Goal: Information Seeking & Learning: Check status

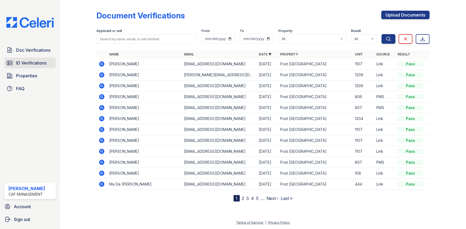
click at [32, 61] on span "ID Verifications" at bounding box center [31, 63] width 30 height 6
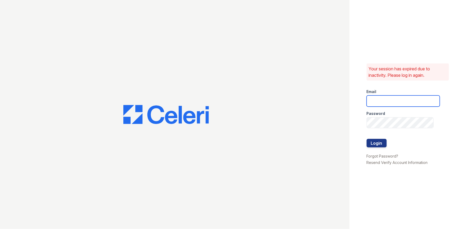
type input "postoak2@cafmanagement.com"
click at [382, 141] on button "Login" at bounding box center [377, 143] width 20 height 9
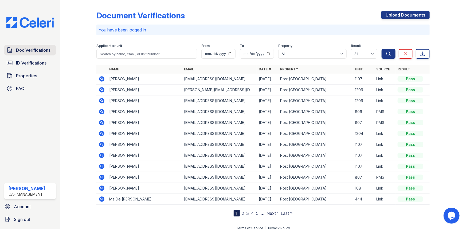
click at [32, 47] on span "Doc Verifications" at bounding box center [33, 50] width 34 height 6
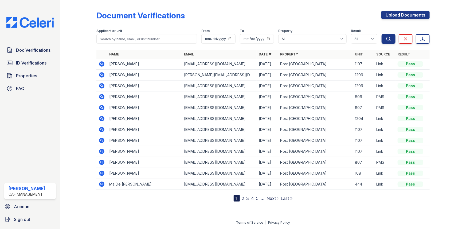
click at [103, 74] on icon at bounding box center [101, 74] width 5 height 5
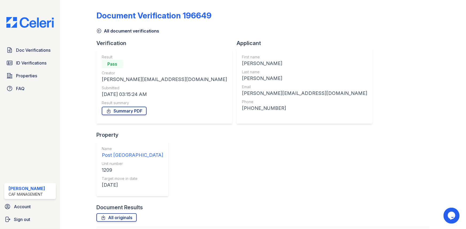
click at [121, 26] on div "All document verifications" at bounding box center [262, 30] width 333 height 10
click at [119, 32] on link "All document verifications" at bounding box center [127, 31] width 63 height 6
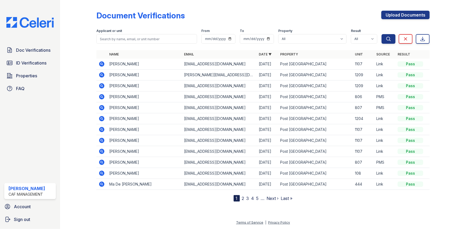
click at [101, 85] on icon at bounding box center [101, 85] width 1 height 1
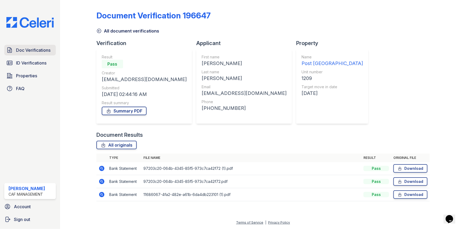
drag, startPoint x: 36, startPoint y: 48, endPoint x: 32, endPoint y: 50, distance: 4.1
click at [36, 48] on span "Doc Verifications" at bounding box center [33, 50] width 34 height 6
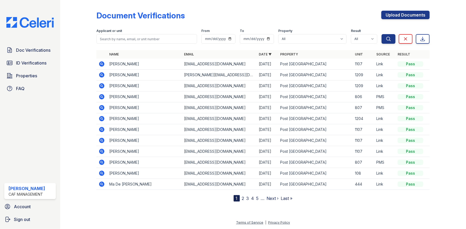
click at [104, 141] on icon at bounding box center [101, 140] width 5 height 5
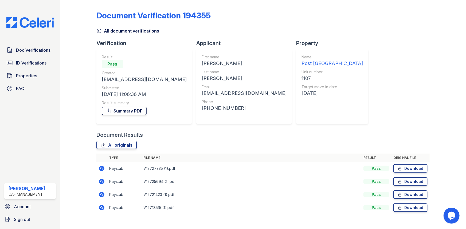
click at [134, 112] on link "Summary PDF" at bounding box center [124, 111] width 45 height 9
click at [21, 63] on span "ID Verifications" at bounding box center [31, 63] width 30 height 6
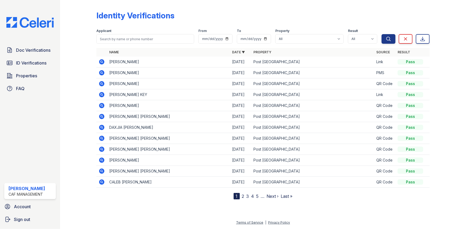
click at [273, 197] on link "Next ›" at bounding box center [273, 196] width 12 height 5
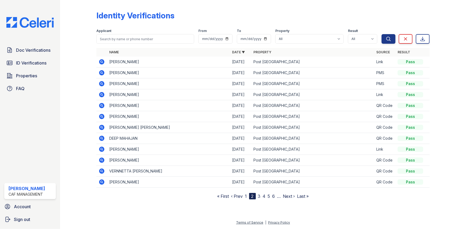
click at [103, 95] on icon at bounding box center [101, 94] width 5 height 5
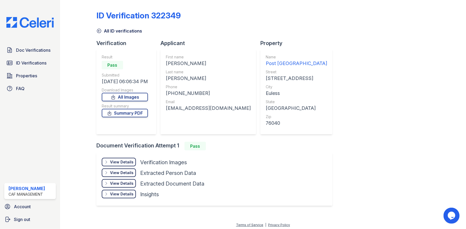
click at [126, 162] on div "View Details" at bounding box center [122, 162] width 24 height 5
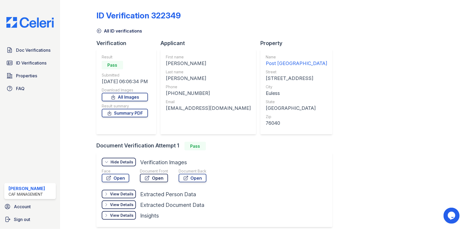
click at [158, 176] on link "Open" at bounding box center [154, 178] width 28 height 9
click at [202, 177] on link "Open" at bounding box center [193, 178] width 28 height 9
click at [132, 110] on link "Summary PDF" at bounding box center [125, 113] width 46 height 9
click at [43, 47] on span "Doc Verifications" at bounding box center [33, 50] width 34 height 6
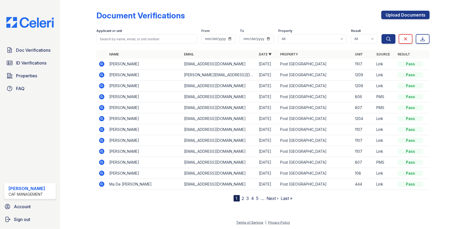
click at [104, 128] on icon at bounding box center [102, 130] width 6 height 6
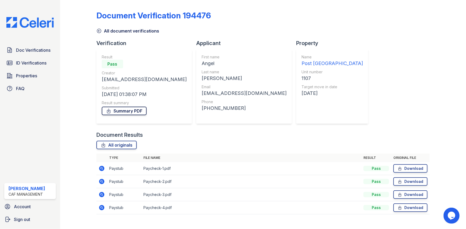
click at [130, 111] on link "Summary PDF" at bounding box center [124, 111] width 45 height 9
click at [29, 62] on span "ID Verifications" at bounding box center [31, 63] width 30 height 6
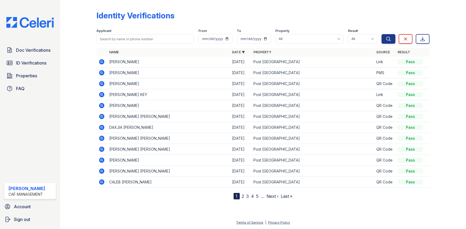
click at [242, 197] on link "2" at bounding box center [243, 196] width 2 height 5
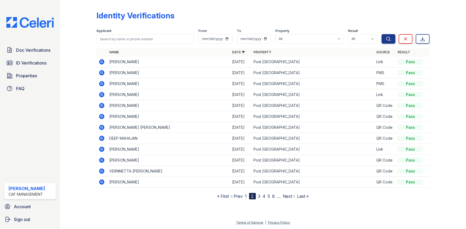
click at [99, 60] on icon at bounding box center [102, 62] width 6 height 6
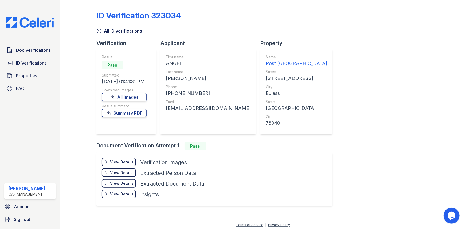
click at [127, 163] on div "View Details" at bounding box center [122, 162] width 24 height 5
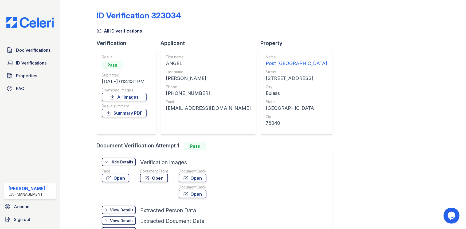
click at [155, 179] on link "Open" at bounding box center [154, 178] width 28 height 9
drag, startPoint x: 200, startPoint y: 184, endPoint x: 201, endPoint y: 180, distance: 4.6
click at [200, 184] on div "Document Back Open Document Back Open" at bounding box center [193, 185] width 28 height 32
click at [202, 179] on link "Open" at bounding box center [193, 178] width 28 height 9
drag, startPoint x: 134, startPoint y: 113, endPoint x: 145, endPoint y: 118, distance: 12.2
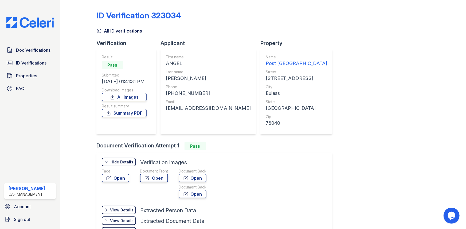
click at [134, 113] on link "Summary PDF" at bounding box center [124, 113] width 45 height 9
click at [40, 46] on link "Doc Verifications" at bounding box center [30, 50] width 52 height 11
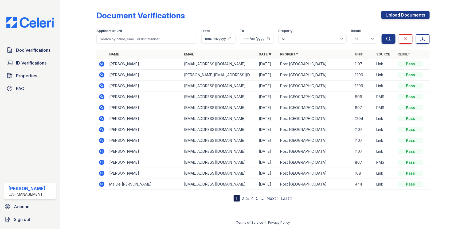
click at [103, 61] on icon at bounding box center [102, 64] width 6 height 6
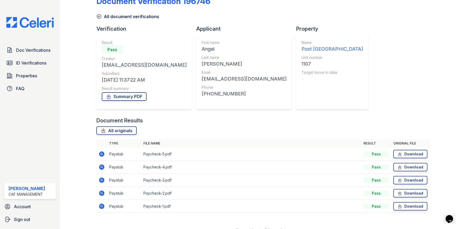
scroll to position [21, 0]
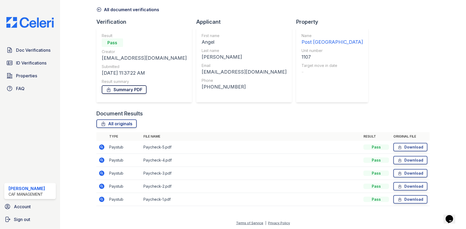
click at [129, 88] on link "Summary PDF" at bounding box center [124, 89] width 45 height 9
